Goal: Information Seeking & Learning: Learn about a topic

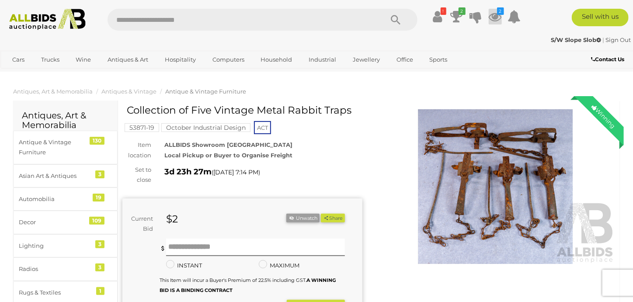
click at [497, 17] on icon at bounding box center [495, 17] width 13 height 16
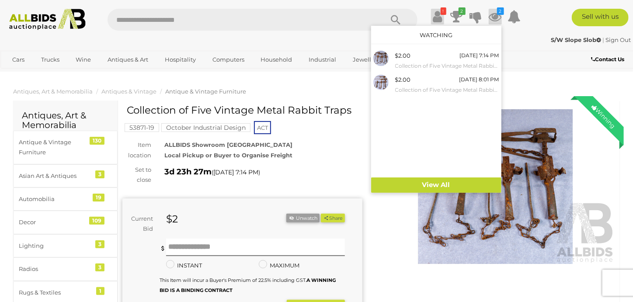
click at [438, 17] on icon at bounding box center [437, 17] width 9 height 16
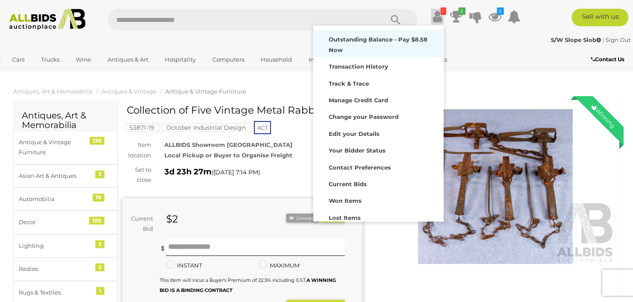
click at [363, 39] on strong "Outstanding Balance - Pay $8.58 Now" at bounding box center [378, 44] width 99 height 17
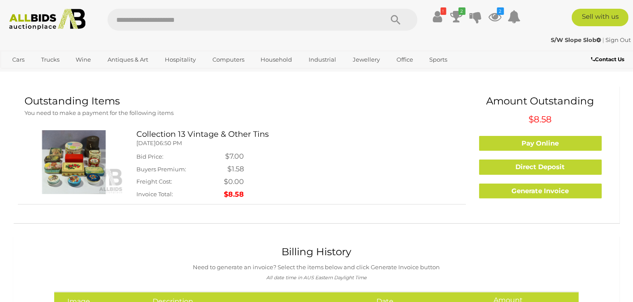
click at [65, 162] on img at bounding box center [73, 162] width 99 height 64
click at [84, 165] on img at bounding box center [73, 162] width 99 height 64
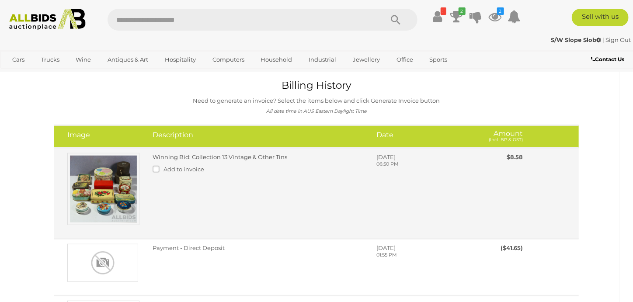
scroll to position [175, 0]
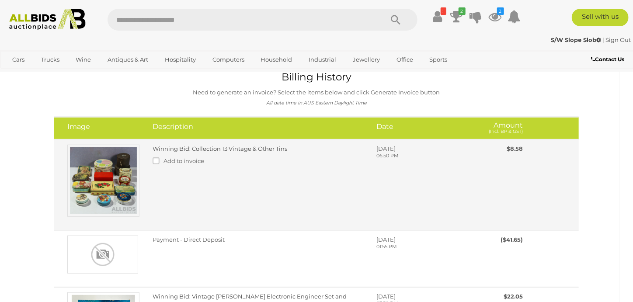
click at [112, 183] on img at bounding box center [103, 181] width 72 height 72
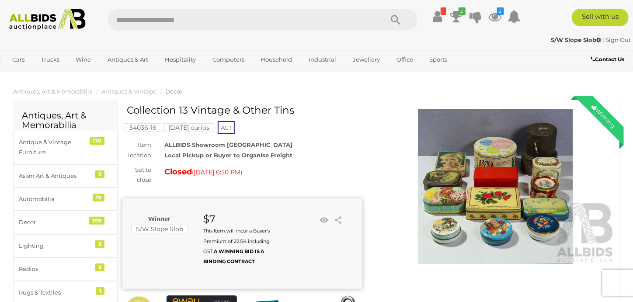
click at [451, 169] on img at bounding box center [496, 186] width 240 height 155
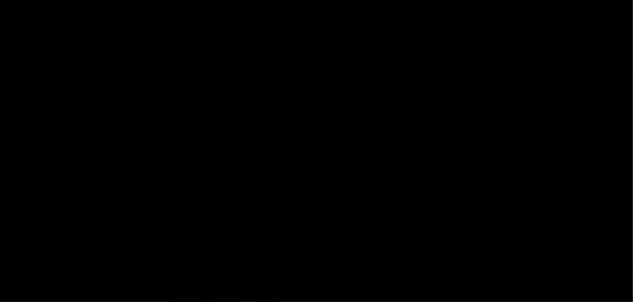
click at [451, 169] on picture at bounding box center [316, 149] width 317 height 129
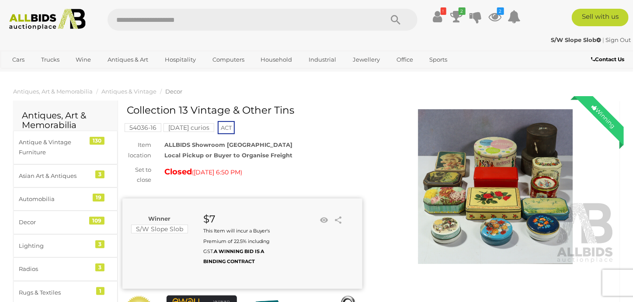
click at [511, 179] on img at bounding box center [496, 186] width 240 height 155
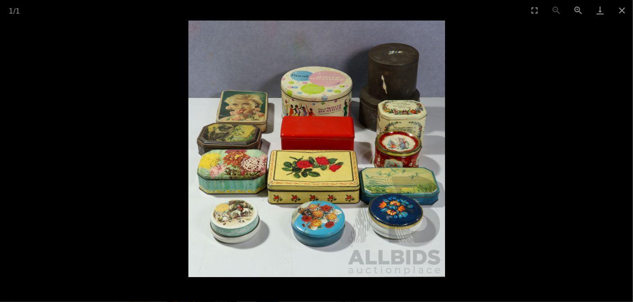
click at [511, 179] on div at bounding box center [316, 149] width 633 height 257
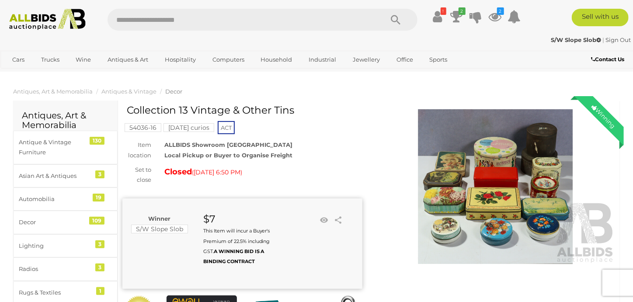
click at [506, 168] on img at bounding box center [496, 186] width 240 height 155
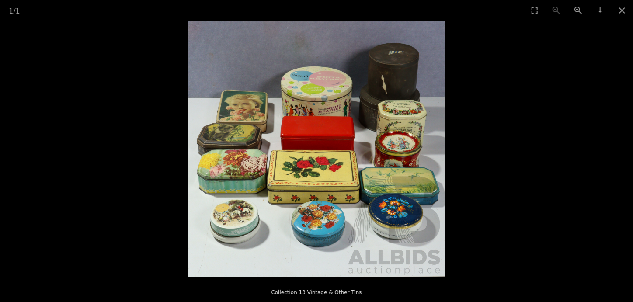
click at [342, 182] on img at bounding box center [316, 149] width 257 height 257
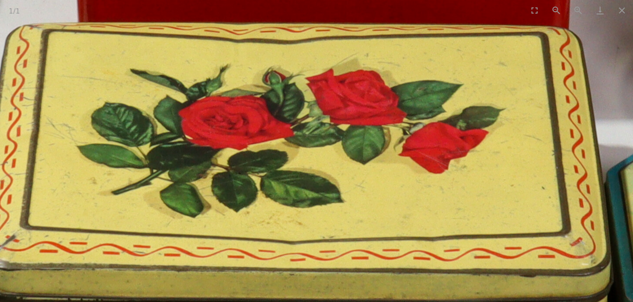
drag, startPoint x: 299, startPoint y: 180, endPoint x: 488, endPoint y: 241, distance: 198.9
click at [488, 246] on img at bounding box center [316, 15] width 1749 height 1749
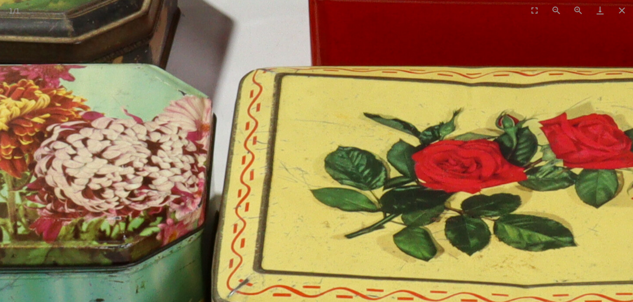
drag, startPoint x: 341, startPoint y: 197, endPoint x: 428, endPoint y: 241, distance: 97.4
click at [428, 241] on img at bounding box center [550, 58] width 1749 height 1749
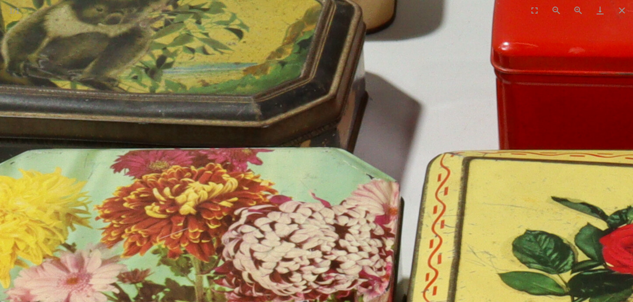
drag, startPoint x: 322, startPoint y: 198, endPoint x: 366, endPoint y: 247, distance: 65.7
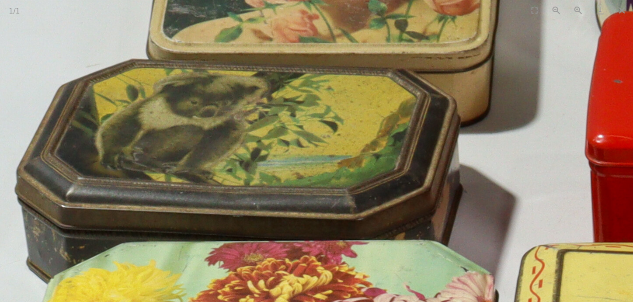
drag, startPoint x: 265, startPoint y: 188, endPoint x: 291, endPoint y: 215, distance: 38.0
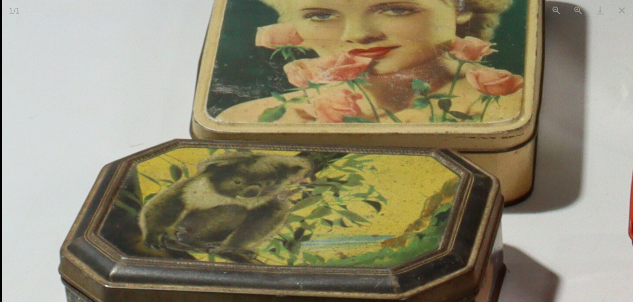
drag, startPoint x: 275, startPoint y: 234, endPoint x: 207, endPoint y: 218, distance: 69.4
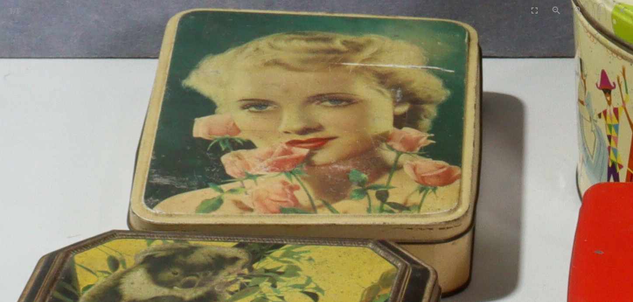
drag, startPoint x: 193, startPoint y: 236, endPoint x: 146, endPoint y: 271, distance: 59.1
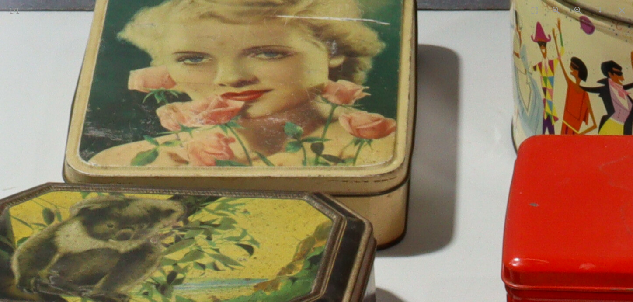
drag, startPoint x: 167, startPoint y: 187, endPoint x: 89, endPoint y: 111, distance: 108.8
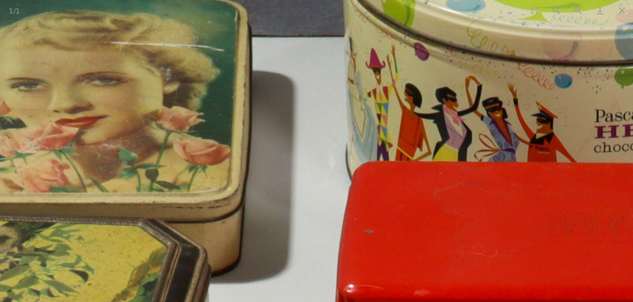
drag, startPoint x: 367, startPoint y: 176, endPoint x: 246, endPoint y: 247, distance: 140.5
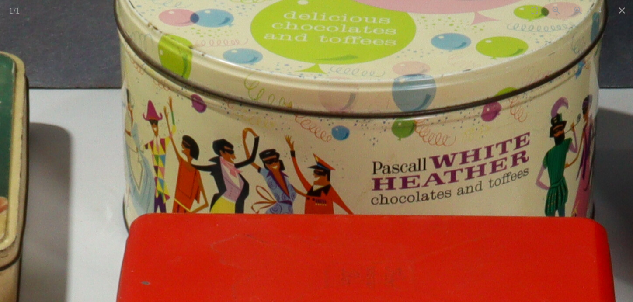
drag, startPoint x: 317, startPoint y: 183, endPoint x: 162, endPoint y: 199, distance: 155.6
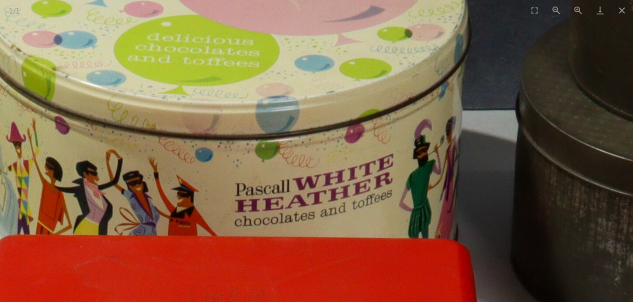
drag, startPoint x: 212, startPoint y: 257, endPoint x: 192, endPoint y: 130, distance: 128.8
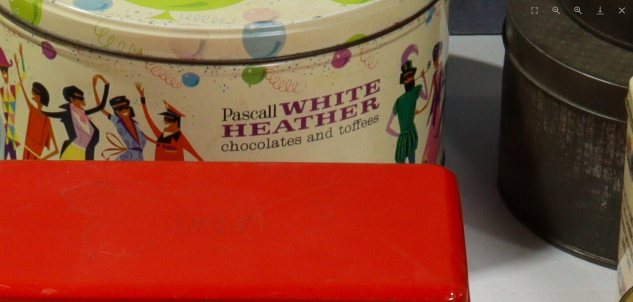
drag, startPoint x: 265, startPoint y: 159, endPoint x: 149, endPoint y: 90, distance: 135.9
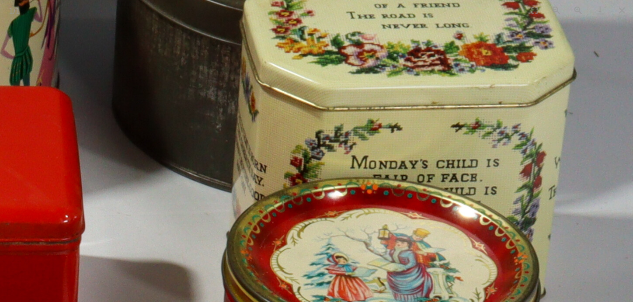
drag, startPoint x: 263, startPoint y: 130, endPoint x: 224, endPoint y: 135, distance: 39.7
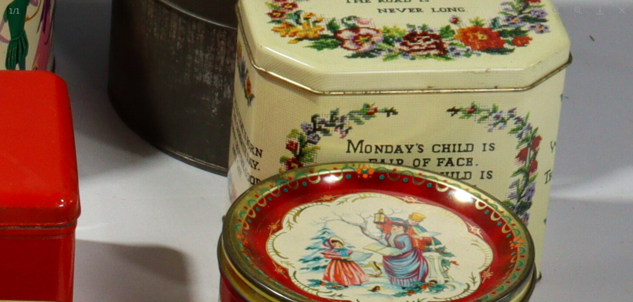
drag, startPoint x: 245, startPoint y: 200, endPoint x: 241, endPoint y: 106, distance: 94.1
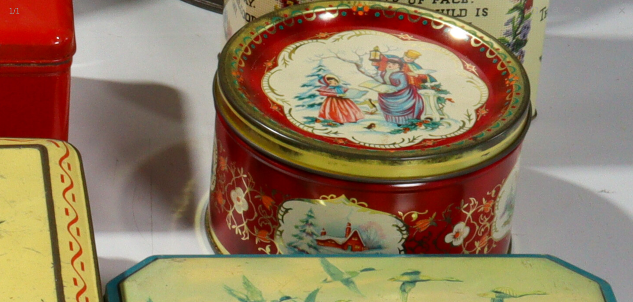
drag, startPoint x: 261, startPoint y: 169, endPoint x: 255, endPoint y: 96, distance: 72.9
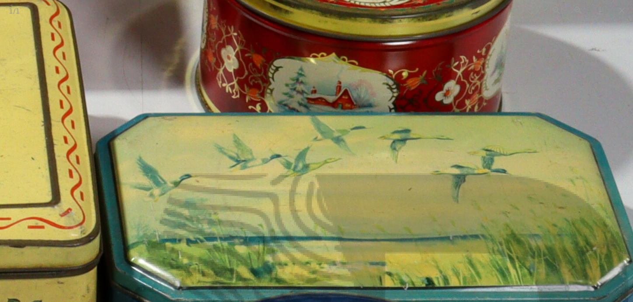
drag, startPoint x: 215, startPoint y: 124, endPoint x: 217, endPoint y: 85, distance: 39.4
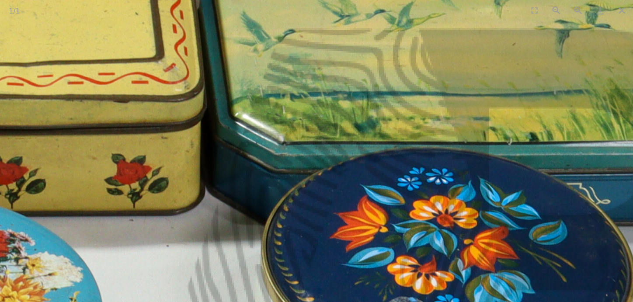
drag, startPoint x: 246, startPoint y: 185, endPoint x: 373, endPoint y: 122, distance: 142.2
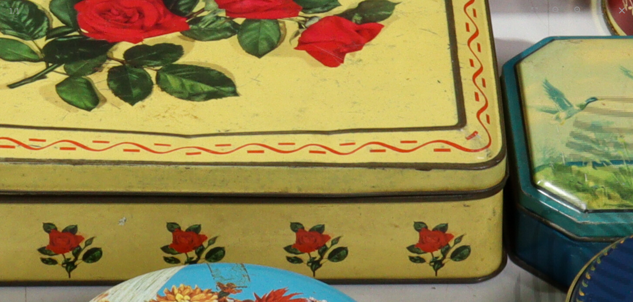
drag, startPoint x: 270, startPoint y: 180, endPoint x: 523, endPoint y: 268, distance: 268.0
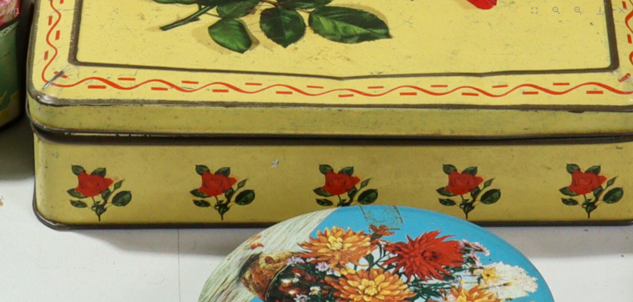
drag, startPoint x: 397, startPoint y: 160, endPoint x: 397, endPoint y: 137, distance: 23.2
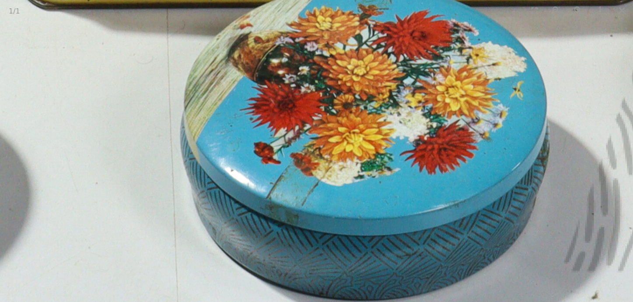
drag, startPoint x: 355, startPoint y: 219, endPoint x: 385, endPoint y: 140, distance: 84.6
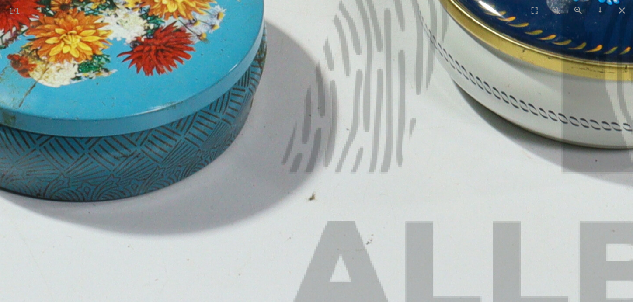
drag, startPoint x: 509, startPoint y: 216, endPoint x: 189, endPoint y: 218, distance: 320.5
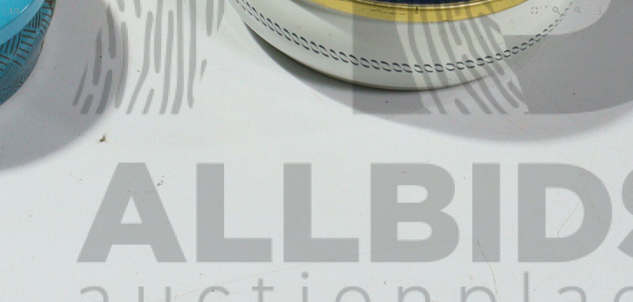
drag, startPoint x: 268, startPoint y: 252, endPoint x: 369, endPoint y: 184, distance: 121.2
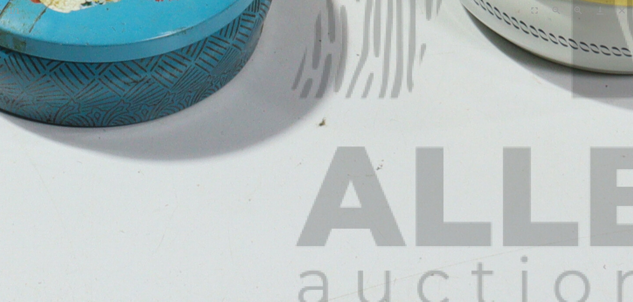
drag, startPoint x: 176, startPoint y: 192, endPoint x: 348, endPoint y: 185, distance: 171.6
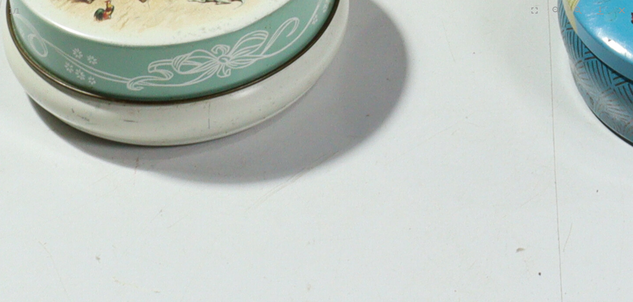
drag, startPoint x: 178, startPoint y: 183, endPoint x: 313, endPoint y: 230, distance: 143.1
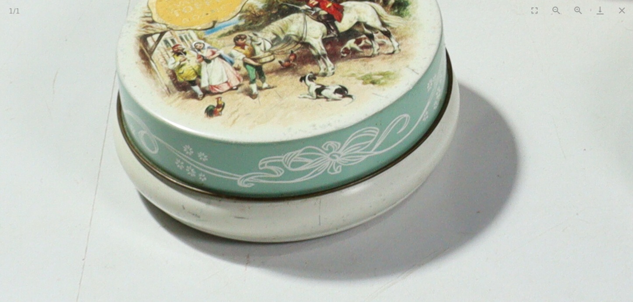
drag, startPoint x: 287, startPoint y: 212, endPoint x: 300, endPoint y: 295, distance: 84.1
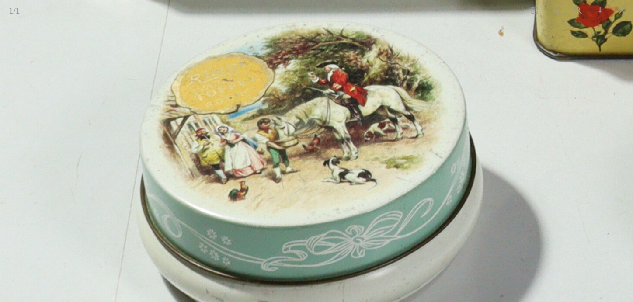
drag, startPoint x: 122, startPoint y: 216, endPoint x: 182, endPoint y: 292, distance: 97.2
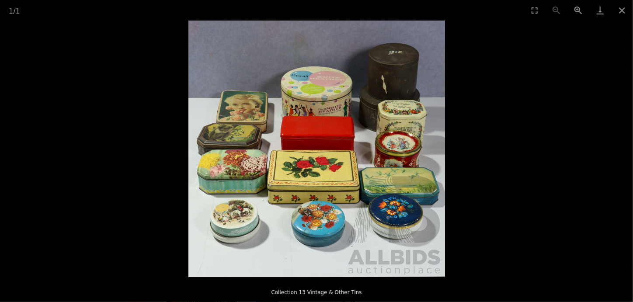
click at [227, 294] on p "Collection 13 Vintage & Other Tins" at bounding box center [316, 291] width 598 height 14
click at [244, 261] on img at bounding box center [316, 149] width 257 height 257
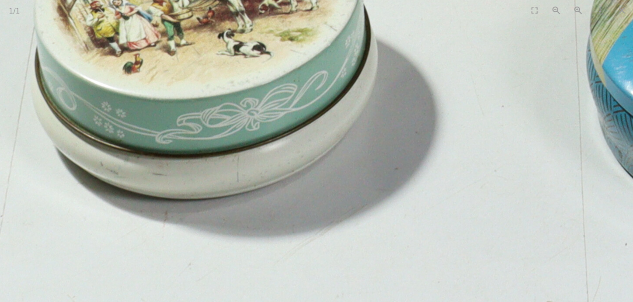
drag, startPoint x: 189, startPoint y: 196, endPoint x: 216, endPoint y: 251, distance: 60.6
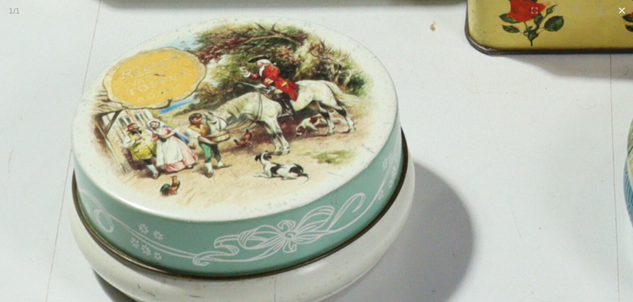
click at [624, 8] on button "Close gallery" at bounding box center [622, 10] width 22 height 21
